Goal: Complete application form

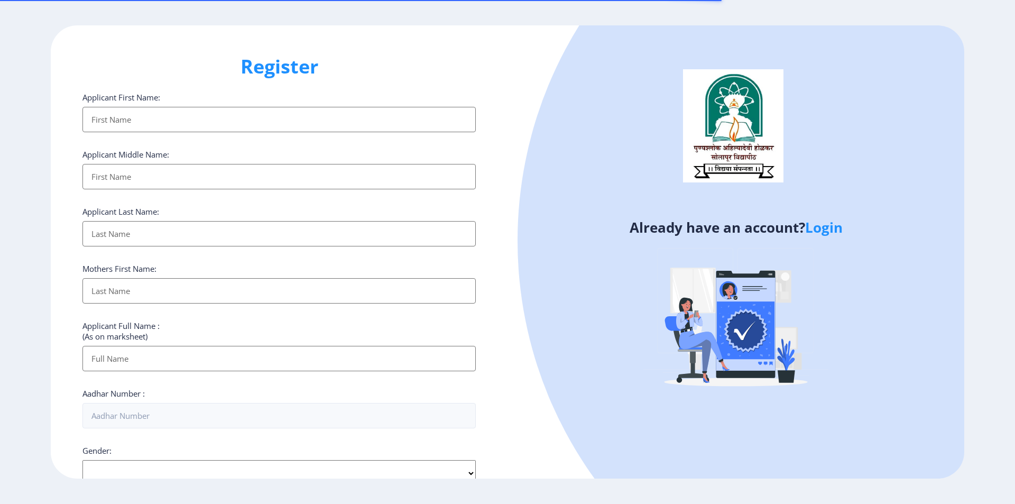
select select
click at [825, 229] on link "Login" at bounding box center [824, 227] width 38 height 19
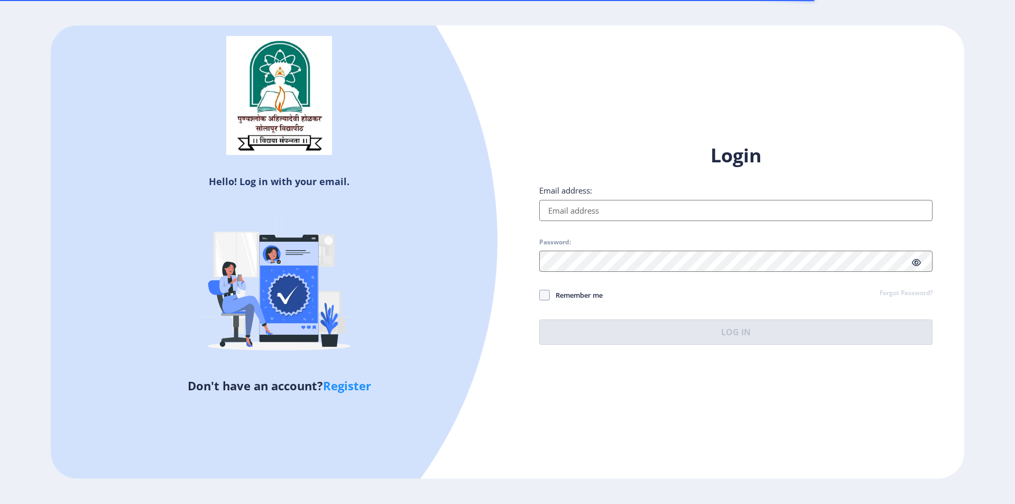
click at [612, 207] on input "Email address:" at bounding box center [735, 210] width 393 height 21
type input "[EMAIL_ADDRESS][DOMAIN_NAME]"
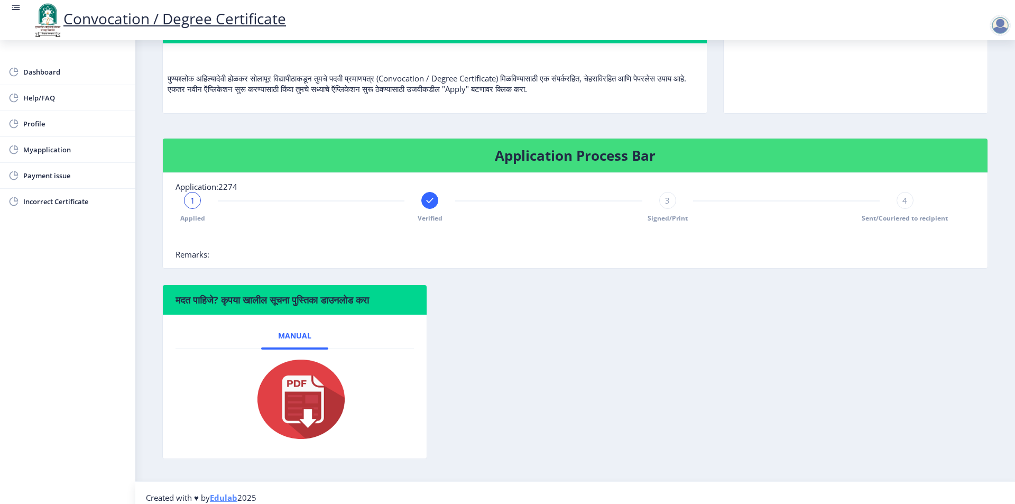
scroll to position [106, 0]
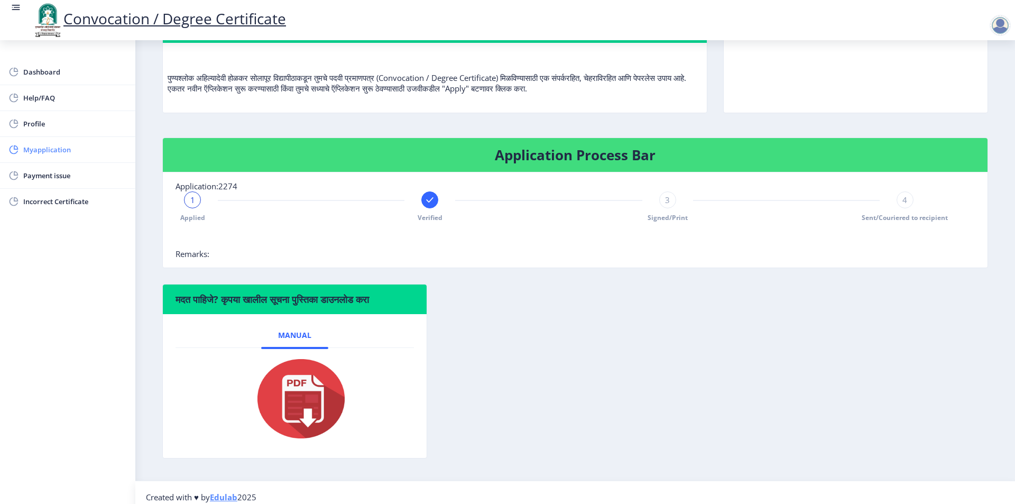
click at [58, 156] on link "Myapplication" at bounding box center [67, 149] width 135 height 25
